Goal: Navigation & Orientation: Find specific page/section

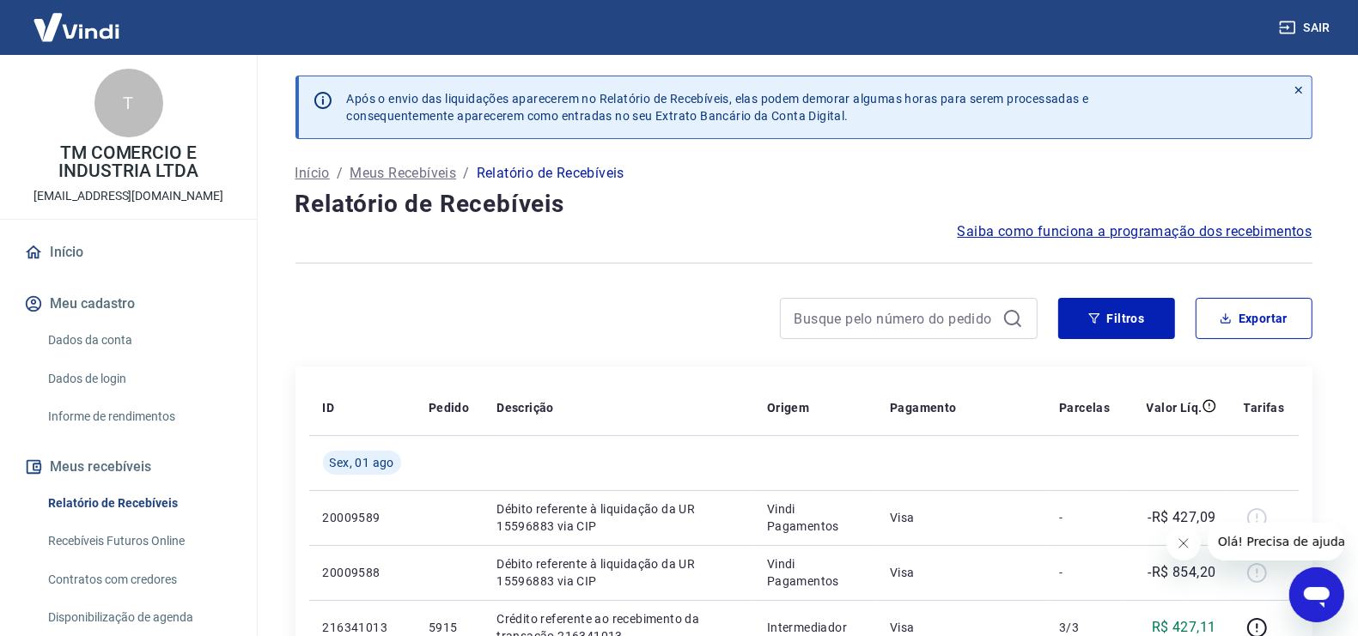
click at [69, 255] on link "Início" at bounding box center [129, 253] width 216 height 38
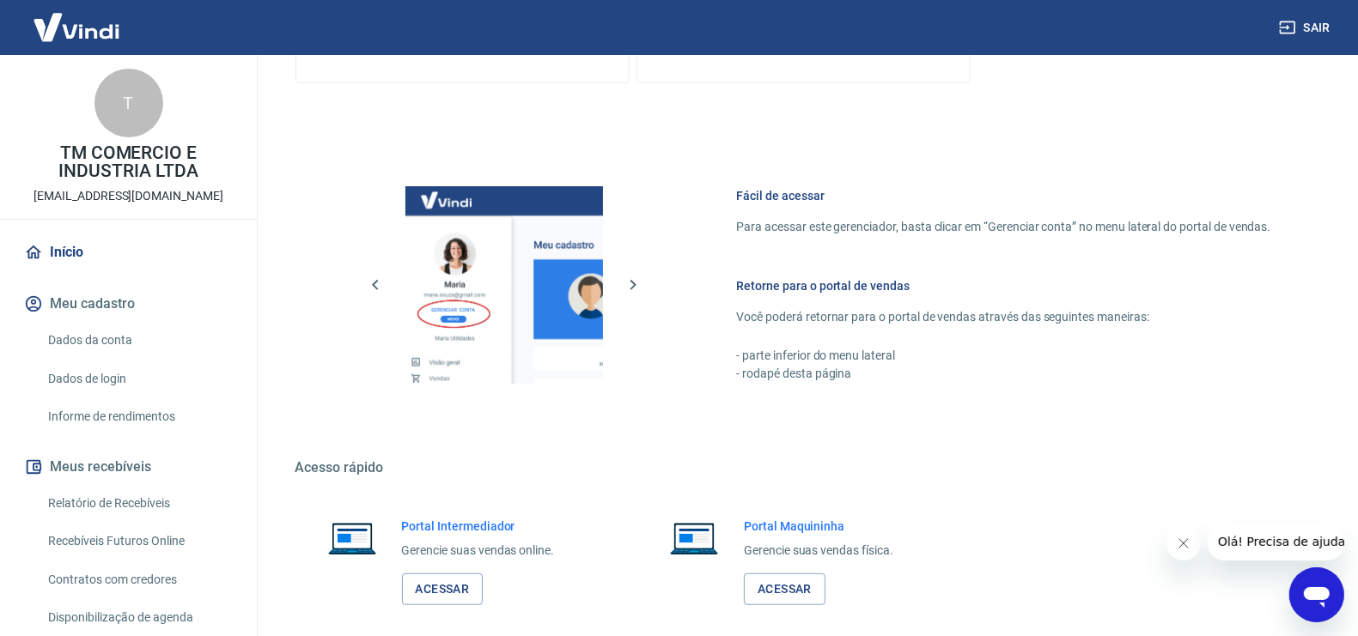
scroll to position [703, 0]
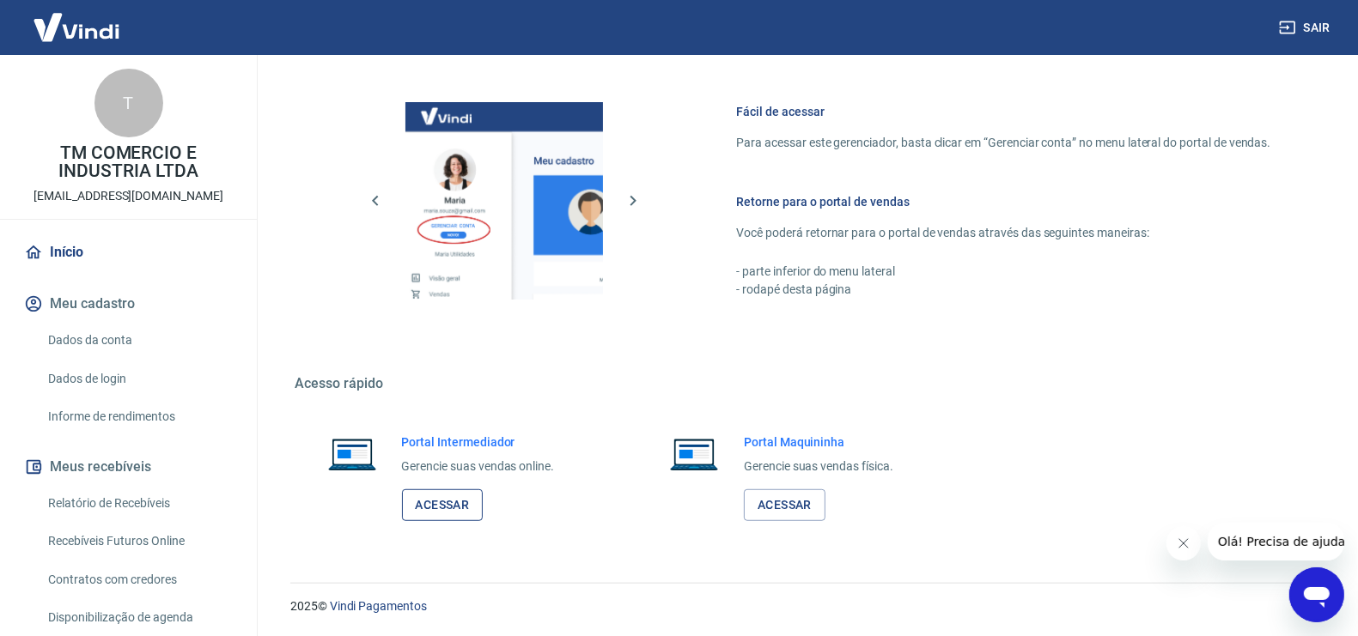
click at [462, 491] on link "Acessar" at bounding box center [443, 506] width 82 height 32
